Goal: Task Accomplishment & Management: Use online tool/utility

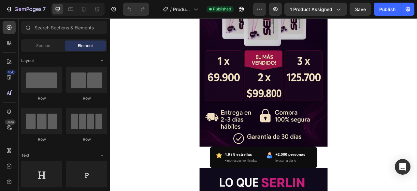
scroll to position [489, 0]
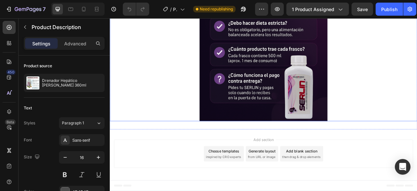
scroll to position [2086, 0]
click at [280, 97] on img at bounding box center [305, 26] width 163 height 244
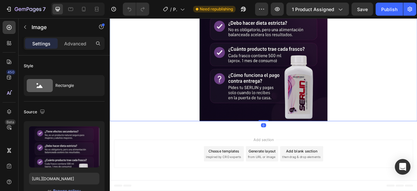
click at [243, 96] on img at bounding box center [305, 26] width 163 height 244
click at [182, 96] on div at bounding box center [305, 26] width 391 height 244
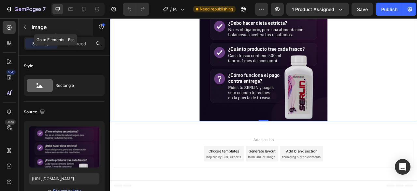
click at [24, 28] on icon "button" at bounding box center [24, 26] width 5 height 5
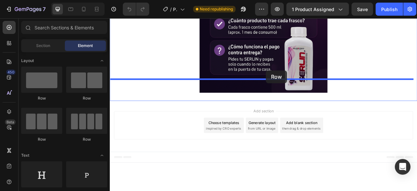
drag, startPoint x: 159, startPoint y: 96, endPoint x: 309, endPoint y: 84, distance: 150.1
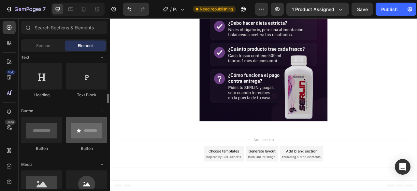
scroll to position [130, 0]
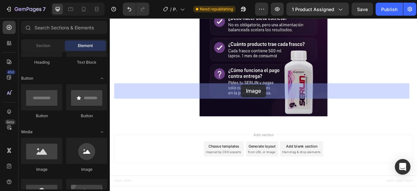
drag, startPoint x: 157, startPoint y: 172, endPoint x: 277, endPoint y: 102, distance: 138.5
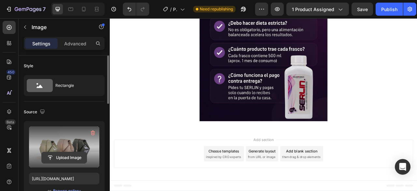
click at [66, 157] on input "file" at bounding box center [64, 157] width 45 height 11
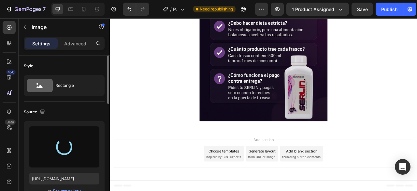
type input "[URL][DOMAIN_NAME]"
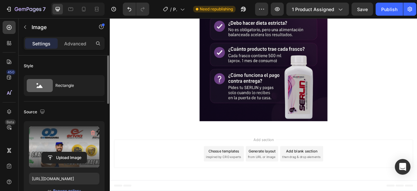
scroll to position [2151, 0]
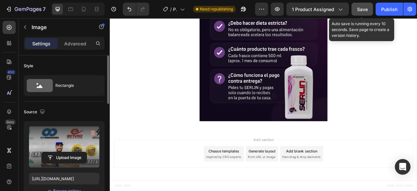
click at [361, 7] on span "Save" at bounding box center [362, 10] width 11 height 6
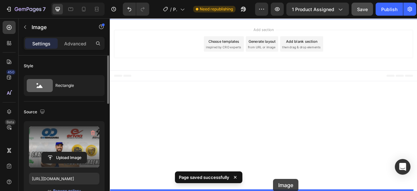
scroll to position [2437, 0]
drag, startPoint x: 291, startPoint y: 84, endPoint x: 318, endPoint y: 152, distance: 72.8
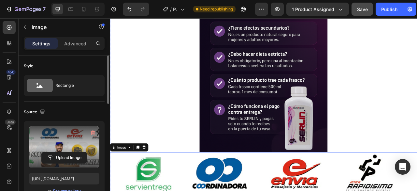
scroll to position [2013, 0]
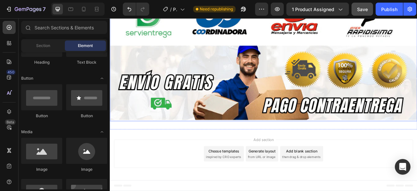
scroll to position [2235, 0]
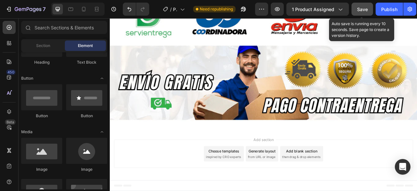
click at [364, 9] on span "Save" at bounding box center [362, 10] width 11 height 6
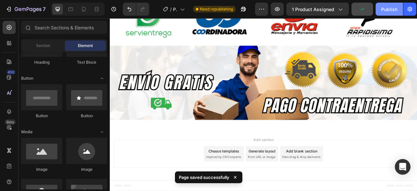
click at [389, 11] on div "Publish" at bounding box center [389, 9] width 16 height 7
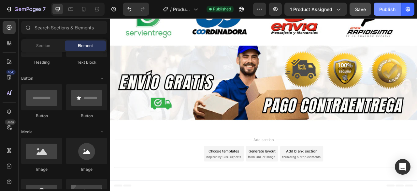
drag, startPoint x: 389, startPoint y: 9, endPoint x: 355, endPoint y: 14, distance: 34.5
click at [389, 9] on div "Publish" at bounding box center [387, 9] width 16 height 7
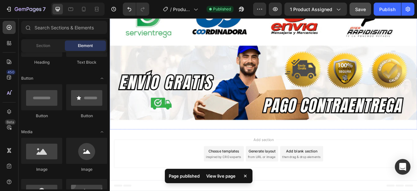
scroll to position [2301, 0]
click at [251, 149] on img at bounding box center [305, 71] width 391 height 156
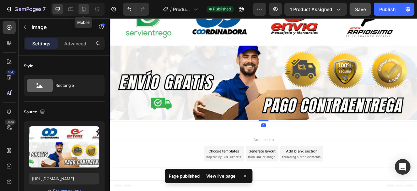
click at [85, 9] on icon at bounding box center [84, 9] width 7 height 7
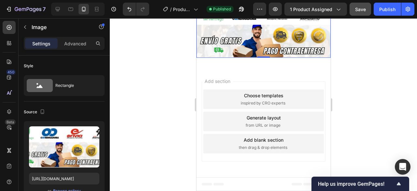
scroll to position [1840, 0]
click at [361, 105] on div at bounding box center [263, 104] width 307 height 172
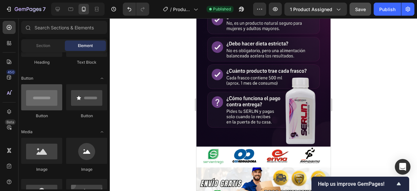
scroll to position [0, 0]
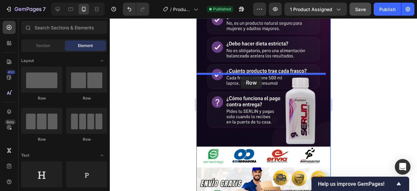
drag, startPoint x: 239, startPoint y: 106, endPoint x: 241, endPoint y: 76, distance: 30.4
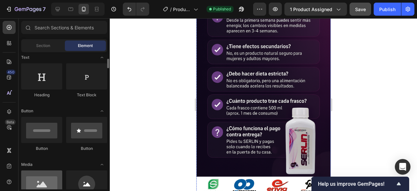
scroll to position [130, 0]
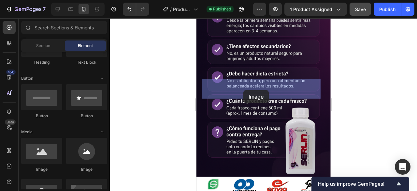
drag, startPoint x: 241, startPoint y: 171, endPoint x: 246, endPoint y: 89, distance: 82.7
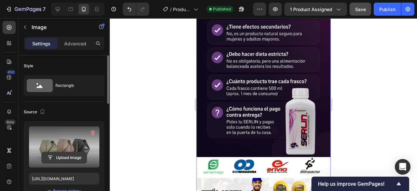
click at [67, 158] on input "file" at bounding box center [64, 157] width 45 height 11
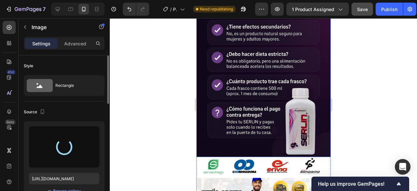
type input "[URL][DOMAIN_NAME]"
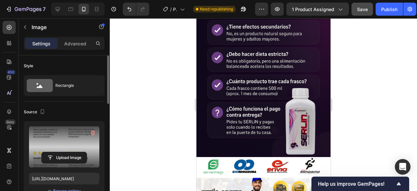
click at [406, 117] on div at bounding box center [263, 104] width 307 height 172
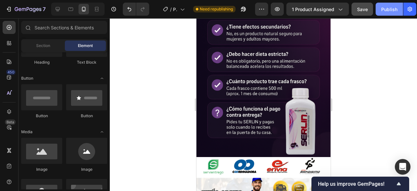
click at [383, 6] on div "Publish" at bounding box center [389, 9] width 16 height 7
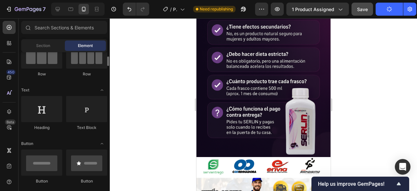
scroll to position [0, 0]
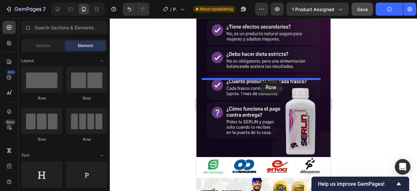
drag, startPoint x: 239, startPoint y: 107, endPoint x: 260, endPoint y: 81, distance: 34.1
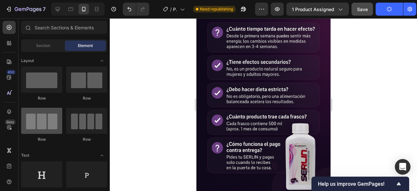
scroll to position [65, 0]
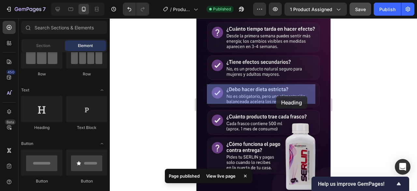
drag, startPoint x: 248, startPoint y: 132, endPoint x: 276, endPoint y: 95, distance: 46.9
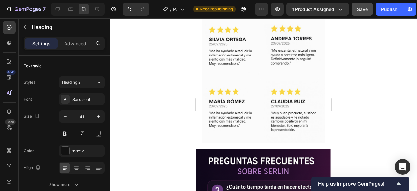
click at [380, 115] on div at bounding box center [263, 104] width 307 height 172
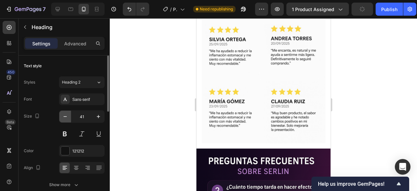
click at [68, 117] on button "button" at bounding box center [65, 116] width 12 height 12
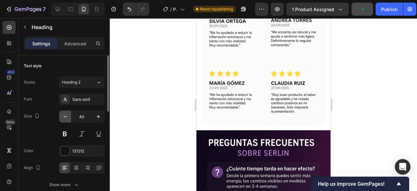
click at [68, 117] on button "button" at bounding box center [65, 116] width 12 height 12
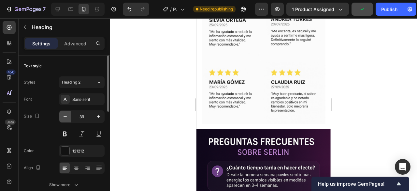
click at [68, 117] on button "button" at bounding box center [65, 116] width 12 height 12
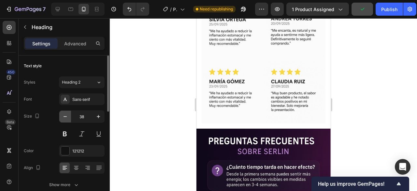
click at [68, 117] on button "button" at bounding box center [65, 116] width 12 height 12
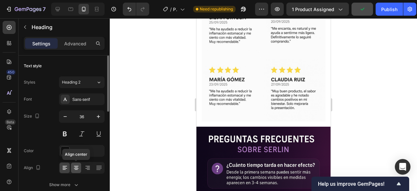
click at [77, 168] on icon at bounding box center [76, 168] width 5 height 1
click at [66, 118] on icon "button" at bounding box center [65, 116] width 7 height 7
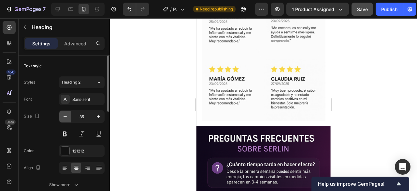
click at [66, 118] on icon "button" at bounding box center [65, 116] width 7 height 7
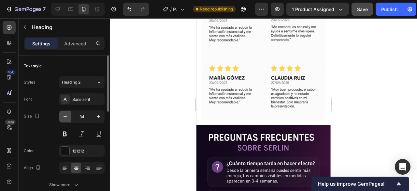
click at [66, 118] on icon "button" at bounding box center [65, 116] width 7 height 7
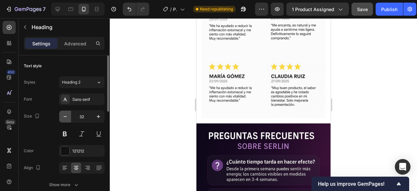
click at [66, 118] on icon "button" at bounding box center [65, 116] width 7 height 7
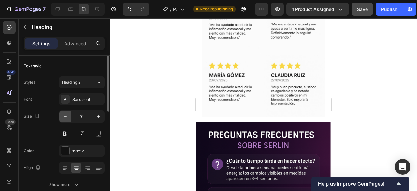
click at [66, 118] on icon "button" at bounding box center [65, 116] width 7 height 7
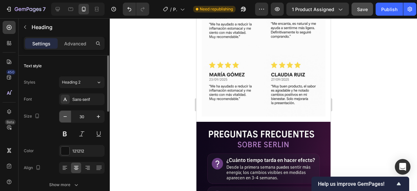
click at [66, 118] on icon "button" at bounding box center [65, 116] width 7 height 7
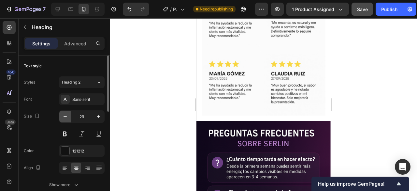
type input "28"
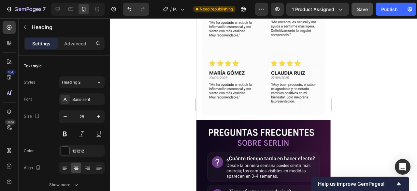
click at [373, 87] on div at bounding box center [263, 104] width 307 height 172
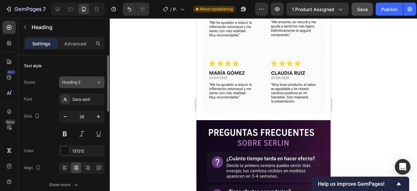
click at [86, 79] on div "Heading 2" at bounding box center [75, 82] width 26 height 6
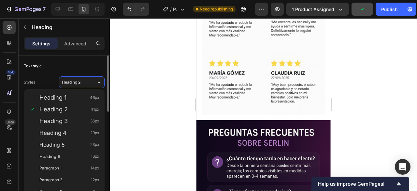
click at [103, 65] on div "Text style" at bounding box center [64, 66] width 81 height 10
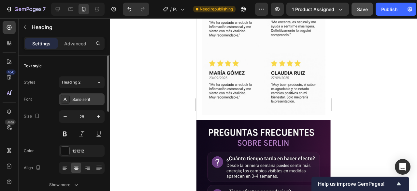
click at [90, 101] on div "Sans-serif" at bounding box center [87, 99] width 31 height 6
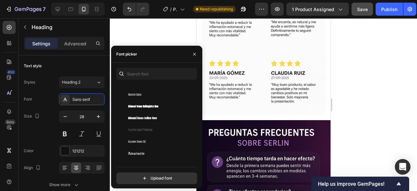
scroll to position [717, 0]
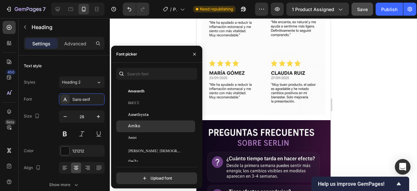
click at [146, 125] on div "Amiko" at bounding box center [161, 126] width 66 height 6
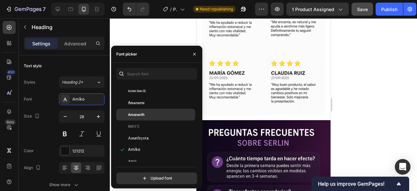
click at [147, 115] on div "Amaranth" at bounding box center [161, 114] width 66 height 6
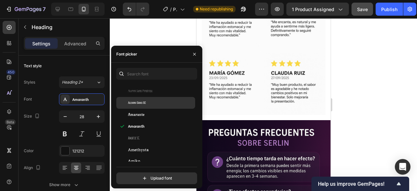
click at [146, 103] on span "Alumni Sans SC" at bounding box center [137, 103] width 18 height 6
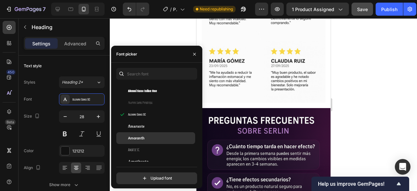
click at [145, 134] on div "Amaranth" at bounding box center [155, 138] width 79 height 12
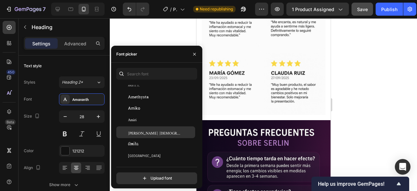
scroll to position [782, 0]
click at [151, 131] on div "[PERSON_NAME] [DEMOGRAPHIC_DATA]" at bounding box center [161, 131] width 66 height 6
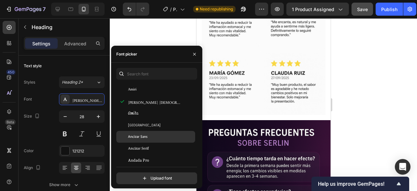
scroll to position [847, 0]
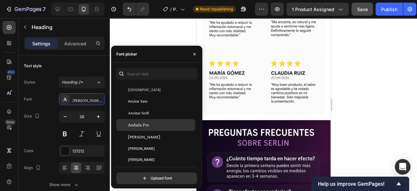
click at [144, 121] on div "Andada Pro" at bounding box center [155, 125] width 79 height 12
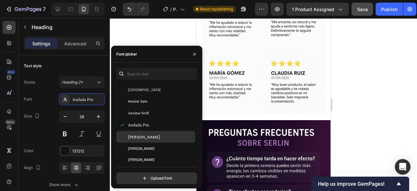
click at [142, 138] on div "[PERSON_NAME]" at bounding box center [161, 137] width 66 height 6
click at [383, 67] on div at bounding box center [263, 104] width 307 height 172
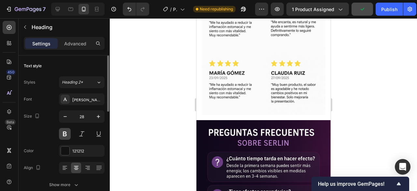
click at [66, 131] on button at bounding box center [65, 134] width 12 height 12
click at [346, 74] on div at bounding box center [263, 104] width 307 height 172
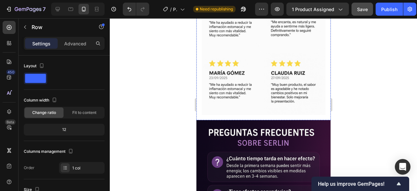
click at [282, 78] on div "Esto dicen quienes lo han consumido Heading Row 16 Image Row" at bounding box center [263, 32] width 134 height 175
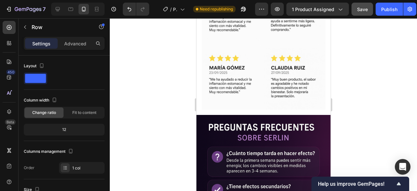
drag, startPoint x: 260, startPoint y: 118, endPoint x: 259, endPoint y: 106, distance: 12.1
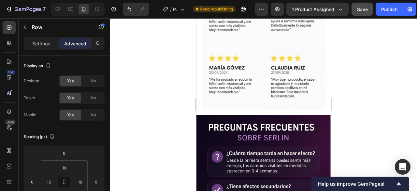
click at [360, 81] on div at bounding box center [263, 104] width 307 height 172
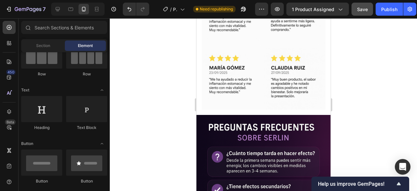
click at [353, 80] on div at bounding box center [263, 104] width 307 height 172
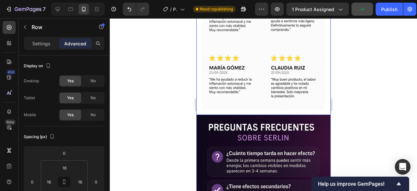
click at [263, 78] on div "Esto dicen quienes lo han consumido Heading Row 0 Image Row" at bounding box center [263, 30] width 134 height 170
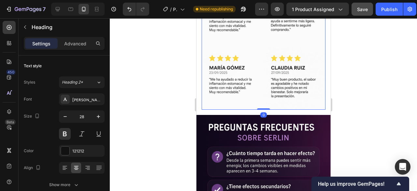
click at [284, 110] on img at bounding box center [263, 48] width 124 height 124
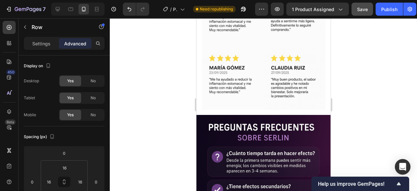
drag, startPoint x: 263, startPoint y: 113, endPoint x: 262, endPoint y: 103, distance: 10.2
click at [349, 67] on div at bounding box center [263, 104] width 307 height 172
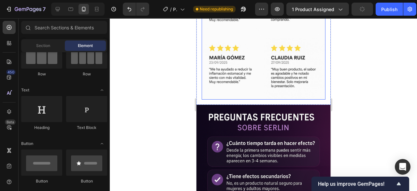
scroll to position [1645, 0]
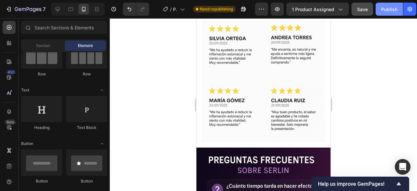
click at [384, 7] on div "Publish" at bounding box center [389, 9] width 16 height 7
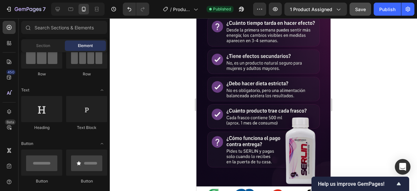
scroll to position [1808, 0]
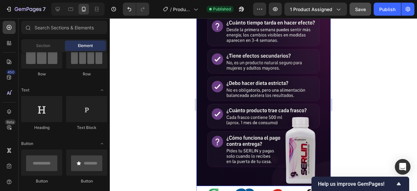
click at [299, 110] on img at bounding box center [263, 84] width 134 height 201
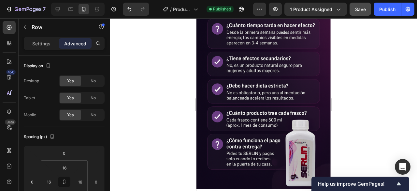
type input "8"
click at [376, 96] on div at bounding box center [263, 104] width 307 height 172
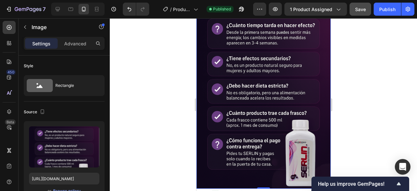
click at [280, 111] on img at bounding box center [263, 87] width 134 height 201
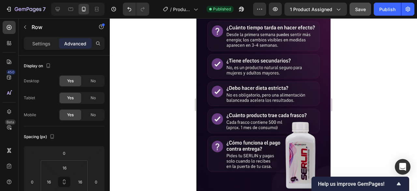
type input "14"
click at [349, 106] on div at bounding box center [263, 104] width 307 height 172
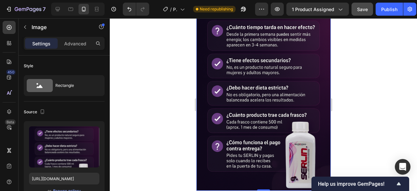
click at [256, 112] on img at bounding box center [263, 89] width 134 height 201
click at [258, 116] on img at bounding box center [263, 89] width 134 height 201
click at [279, 116] on img at bounding box center [263, 89] width 134 height 201
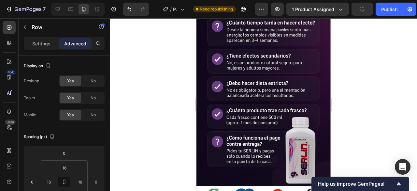
drag, startPoint x: 257, startPoint y: 111, endPoint x: 257, endPoint y: 100, distance: 11.7
type input "0"
drag, startPoint x: 339, startPoint y: 102, endPoint x: 342, endPoint y: 101, distance: 3.5
click at [340, 101] on div at bounding box center [263, 104] width 307 height 172
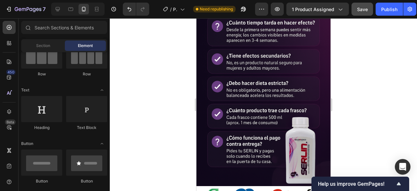
scroll to position [0, 0]
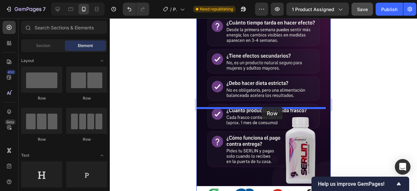
drag, startPoint x: 248, startPoint y: 107, endPoint x: 261, endPoint y: 107, distance: 13.7
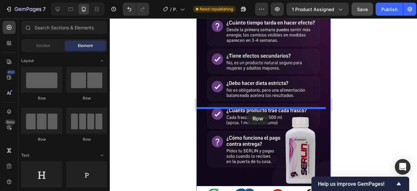
drag, startPoint x: 231, startPoint y: 107, endPoint x: 247, endPoint y: 111, distance: 17.3
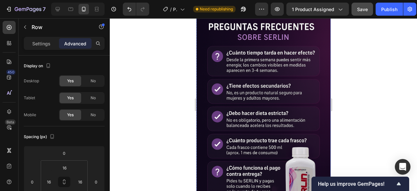
drag, startPoint x: 305, startPoint y: 124, endPoint x: 310, endPoint y: 124, distance: 5.2
drag, startPoint x: 265, startPoint y: 137, endPoint x: 265, endPoint y: 125, distance: 12.1
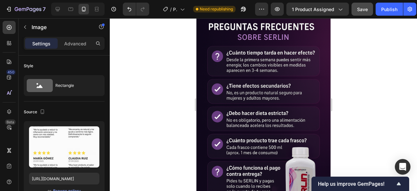
drag, startPoint x: 265, startPoint y: 102, endPoint x: 264, endPoint y: 97, distance: 5.0
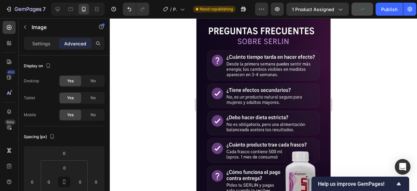
drag, startPoint x: 262, startPoint y: 102, endPoint x: 261, endPoint y: 107, distance: 4.9
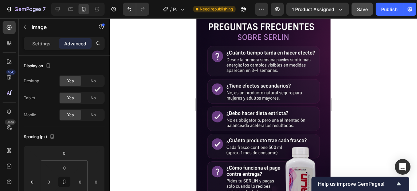
drag, startPoint x: 258, startPoint y: 106, endPoint x: 258, endPoint y: 96, distance: 10.5
type input "0"
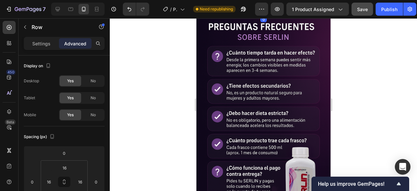
drag, startPoint x: 258, startPoint y: 137, endPoint x: 258, endPoint y: 128, distance: 8.8
click at [58, 169] on div "16" at bounding box center [64, 167] width 16 height 10
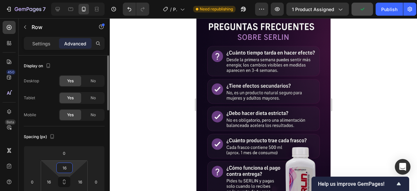
click at [58, 169] on input "16" at bounding box center [64, 168] width 13 height 10
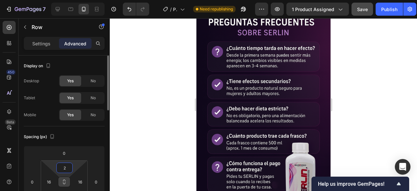
scroll to position [65, 0]
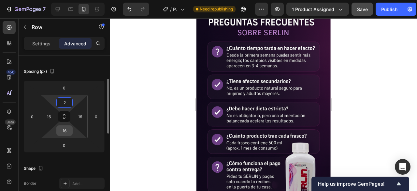
type input "2"
click at [68, 133] on input "16" at bounding box center [64, 130] width 13 height 10
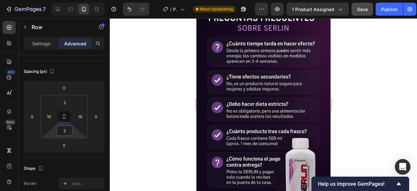
type input "2"
click at [367, 110] on div at bounding box center [263, 104] width 307 height 172
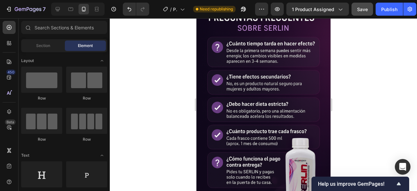
click at [372, 110] on div at bounding box center [263, 104] width 307 height 172
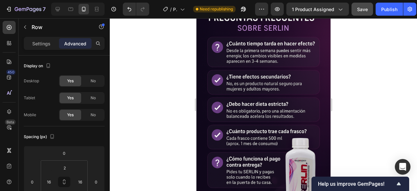
drag, startPoint x: 262, startPoint y: 128, endPoint x: 262, endPoint y: 118, distance: 9.8
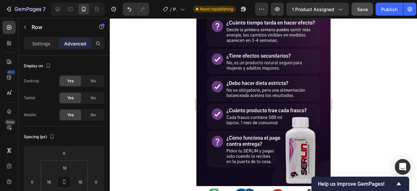
drag, startPoint x: 261, startPoint y: 107, endPoint x: 261, endPoint y: 103, distance: 4.2
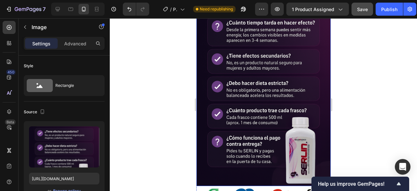
click at [311, 109] on img at bounding box center [263, 84] width 134 height 201
click at [314, 112] on img at bounding box center [263, 84] width 134 height 201
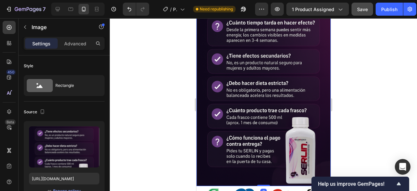
click at [311, 112] on img at bounding box center [263, 84] width 134 height 201
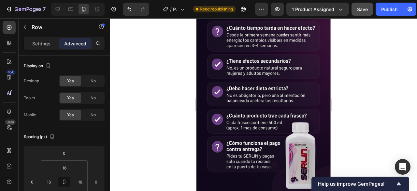
drag, startPoint x: 257, startPoint y: 107, endPoint x: 258, endPoint y: 112, distance: 5.9
type input "18"
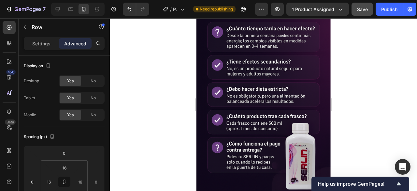
drag, startPoint x: 337, startPoint y: 110, endPoint x: 350, endPoint y: 111, distance: 12.9
click at [338, 110] on div at bounding box center [263, 104] width 307 height 172
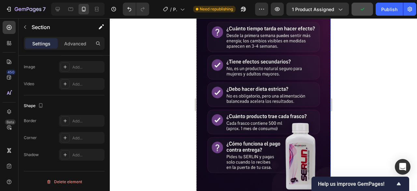
scroll to position [0, 0]
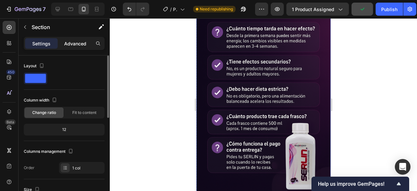
click at [79, 44] on p "Advanced" at bounding box center [75, 43] width 22 height 7
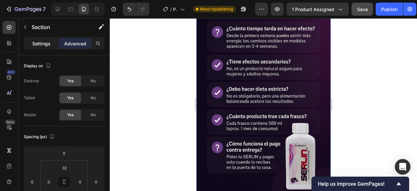
click at [42, 44] on p "Settings" at bounding box center [41, 43] width 18 height 7
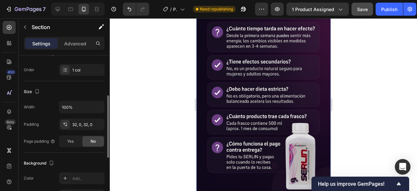
scroll to position [130, 0]
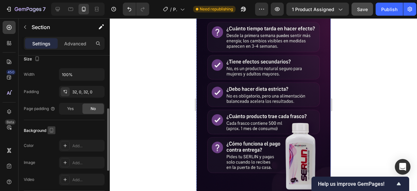
click at [53, 129] on icon "button" at bounding box center [52, 130] width 4 height 5
click at [70, 145] on div "Add..." at bounding box center [82, 146] width 46 height 12
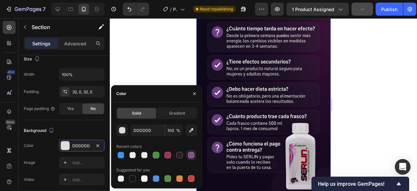
click at [189, 155] on div at bounding box center [191, 155] width 7 height 7
type input "864E92"
click at [411, 72] on div at bounding box center [263, 104] width 307 height 172
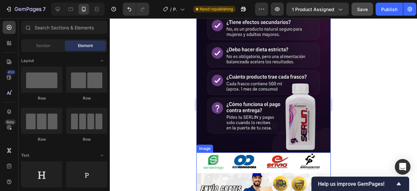
scroll to position [1825, 0]
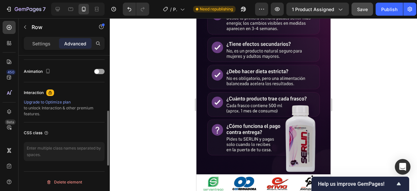
scroll to position [214, 0]
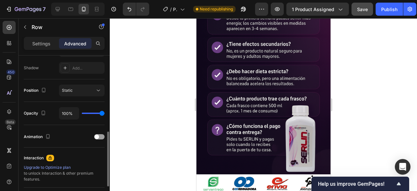
click at [35, 50] on div "Settings Advanced" at bounding box center [64, 46] width 91 height 19
click at [36, 47] on div "Settings" at bounding box center [41, 43] width 33 height 10
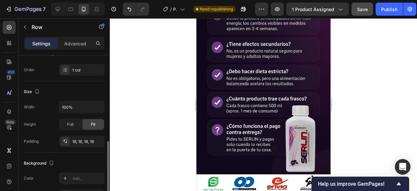
scroll to position [130, 0]
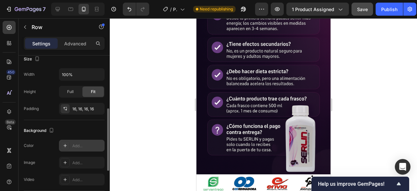
click at [70, 142] on div "Add..." at bounding box center [82, 146] width 46 height 12
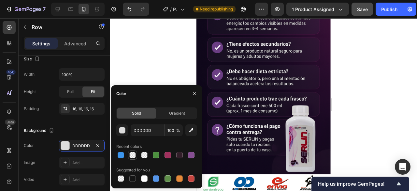
click at [130, 154] on div at bounding box center [132, 155] width 7 height 7
type input "FFFFFF"
type input "0"
click at [176, 154] on div at bounding box center [179, 155] width 7 height 7
type input "321E29"
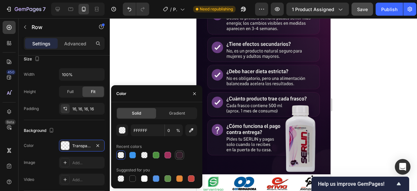
type input "100"
click at [120, 153] on div at bounding box center [121, 155] width 7 height 7
type input "FFFFFF"
type input "0"
click at [119, 180] on div at bounding box center [121, 178] width 7 height 7
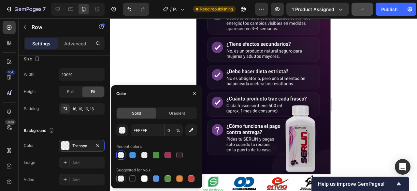
type input "000000"
click at [120, 129] on div "button" at bounding box center [122, 130] width 7 height 7
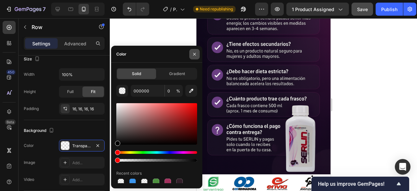
click at [194, 53] on icon "button" at bounding box center [194, 53] width 3 height 3
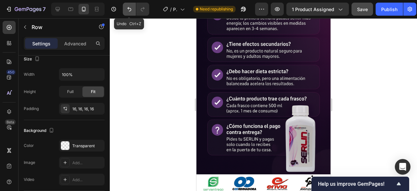
click at [127, 7] on icon "Undo/Redo" at bounding box center [129, 9] width 7 height 7
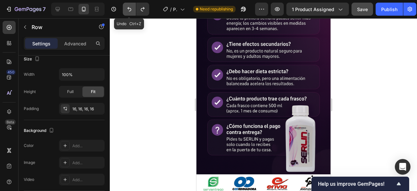
click at [127, 7] on icon "Undo/Redo" at bounding box center [129, 9] width 7 height 7
click at [385, 62] on div at bounding box center [263, 104] width 307 height 172
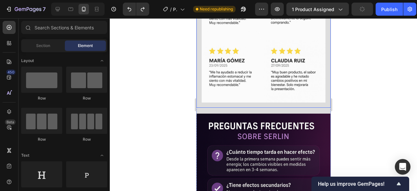
scroll to position [1695, 0]
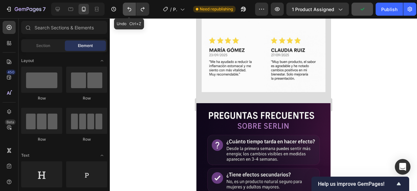
click at [126, 7] on icon "Undo/Redo" at bounding box center [129, 9] width 7 height 7
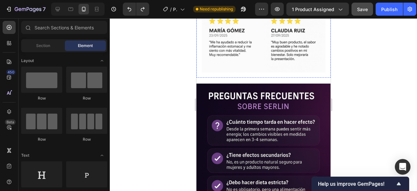
scroll to position [1805, 0]
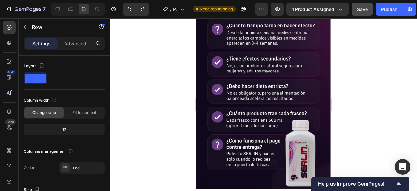
drag, startPoint x: 263, startPoint y: 116, endPoint x: 317, endPoint y: 96, distance: 58.2
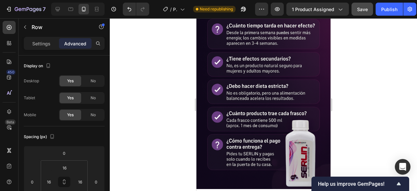
click at [395, 94] on div at bounding box center [263, 104] width 307 height 172
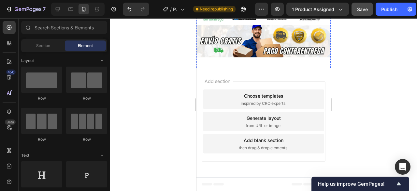
scroll to position [2000, 0]
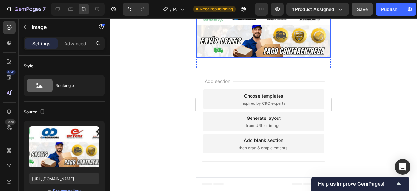
click at [259, 58] on img at bounding box center [263, 31] width 134 height 54
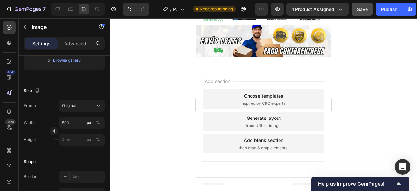
drag, startPoint x: 259, startPoint y: 109, endPoint x: 259, endPoint y: 116, distance: 7.9
click at [259, 4] on div at bounding box center [263, 3] width 13 height 2
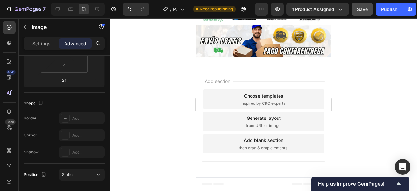
click at [363, 109] on div at bounding box center [263, 104] width 307 height 172
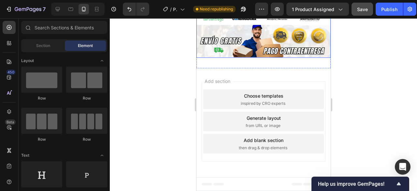
click at [255, 58] on img at bounding box center [263, 31] width 134 height 54
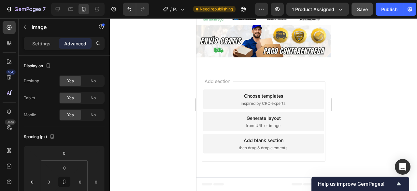
drag, startPoint x: 262, startPoint y: 115, endPoint x: 262, endPoint y: 119, distance: 3.9
click at [262, 4] on div at bounding box center [263, 3] width 13 height 2
type input "36"
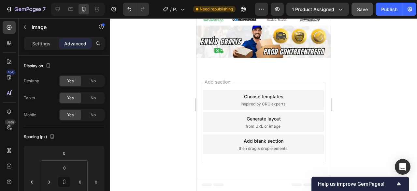
drag, startPoint x: 347, startPoint y: 101, endPoint x: 352, endPoint y: 101, distance: 5.5
click at [347, 101] on div at bounding box center [263, 104] width 307 height 172
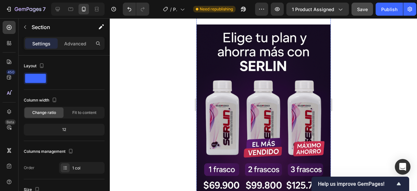
scroll to position [1446, 0]
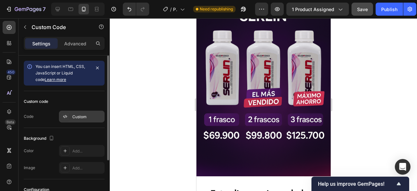
click at [81, 114] on div "Custom" at bounding box center [87, 117] width 31 height 6
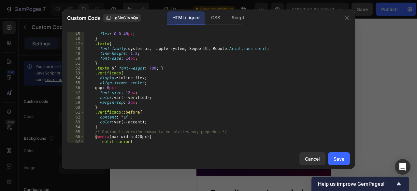
scroll to position [215, 0]
click at [368, 79] on div at bounding box center [208, 95] width 417 height 191
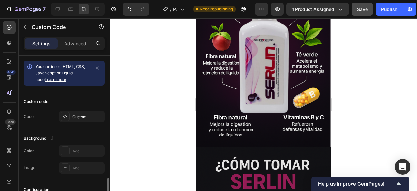
scroll to position [73, 0]
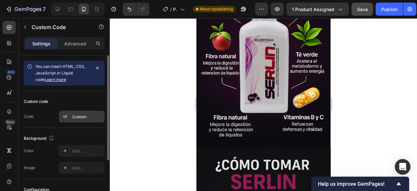
click at [81, 118] on div "Custom" at bounding box center [87, 117] width 31 height 6
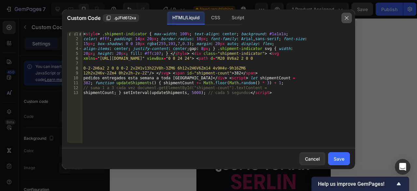
click at [346, 18] on icon "button" at bounding box center [346, 17] width 5 height 5
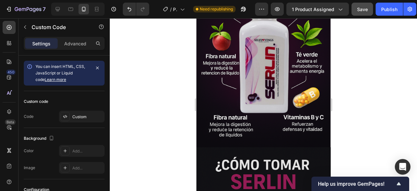
click at [68, 43] on p "Advanced" at bounding box center [75, 43] width 22 height 7
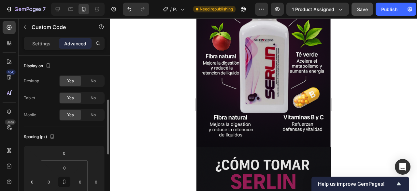
scroll to position [33, 0]
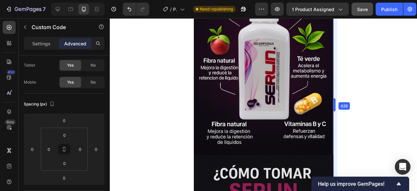
drag, startPoint x: 331, startPoint y: 94, endPoint x: 117, endPoint y: 78, distance: 214.4
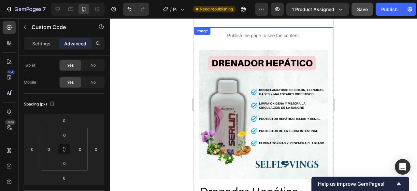
scroll to position [0, 0]
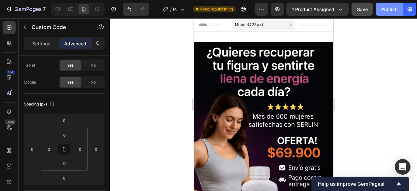
click at [392, 7] on div "Publish" at bounding box center [389, 9] width 16 height 7
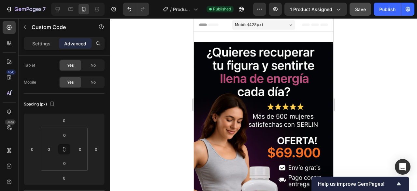
click at [162, 41] on div at bounding box center [263, 104] width 307 height 172
